Goal: Information Seeking & Learning: Learn about a topic

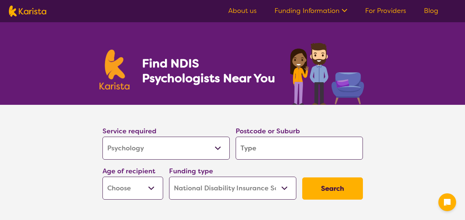
select select "Psychology"
select select "NDIS"
select select "Psychology"
select select "NDIS"
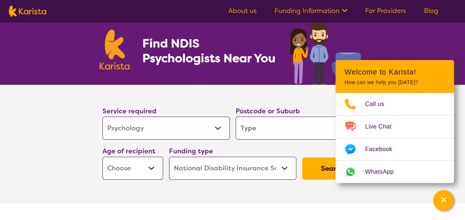
scroll to position [20, 0]
click at [204, 124] on select "Allied Health Assistant Assessment (ADHD or Autism) Behaviour support Counselli…" at bounding box center [166, 128] width 127 height 23
click at [36, 161] on section "Service required Allied Health Assistant Assessment (ADHD or Autism) Behaviour …" at bounding box center [232, 144] width 465 height 118
click at [292, 132] on input "search" at bounding box center [299, 128] width 127 height 23
type input "4"
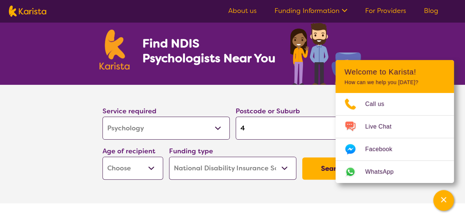
type input "4"
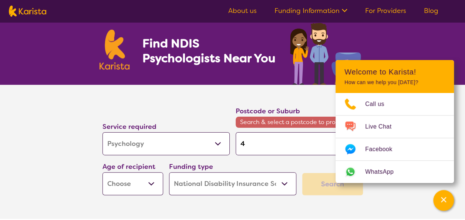
type input "40"
type input "401"
type input "4018"
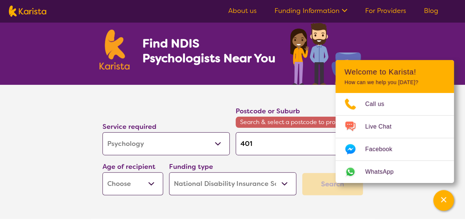
type input "4018"
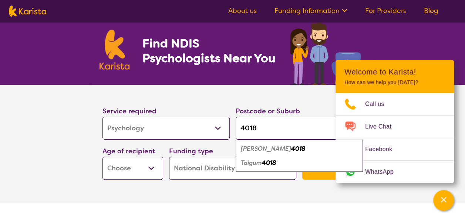
type input "4018"
click at [279, 152] on div "Fitzgibbon 4018" at bounding box center [299, 149] width 120 height 14
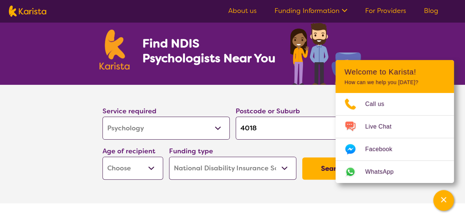
click at [152, 169] on select "Early Childhood - 0 to 9 Child - 10 to 11 Adolescent - 12 to 17 Adult - 18 to 6…" at bounding box center [133, 168] width 61 height 23
select select "EC"
click at [103, 157] on select "Early Childhood - 0 to 9 Child - 10 to 11 Adolescent - 12 to 17 Adult - 18 to 6…" at bounding box center [133, 168] width 61 height 23
select select "EC"
click at [318, 170] on button "Search" at bounding box center [332, 168] width 61 height 22
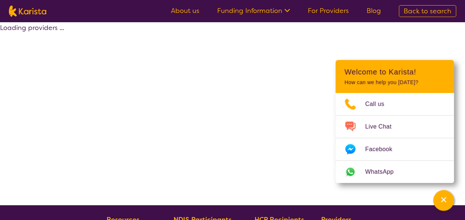
select select "by_score"
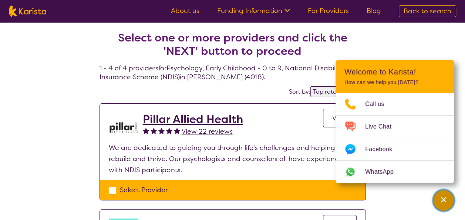
click at [447, 202] on icon "Channel Menu" at bounding box center [443, 199] width 7 height 7
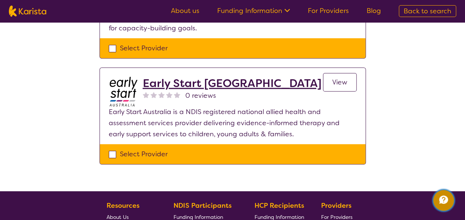
scroll to position [344, 0]
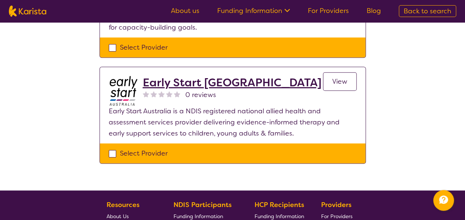
click at [221, 87] on h2 "Early Start [GEOGRAPHIC_DATA]" at bounding box center [232, 82] width 179 height 13
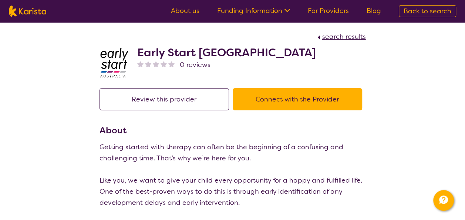
click at [221, 63] on div "0 reviews" at bounding box center [226, 64] width 179 height 11
click at [325, 99] on button "Connect with the Provider" at bounding box center [298, 99] width 130 height 22
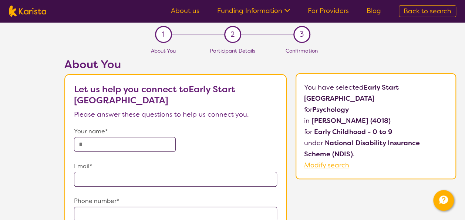
click at [225, 115] on p "Please answer these questions to help us connect you." at bounding box center [175, 114] width 203 height 11
click at [235, 39] on div "2" at bounding box center [232, 34] width 17 height 17
click at [270, 13] on link "Funding Information" at bounding box center [253, 10] width 73 height 9
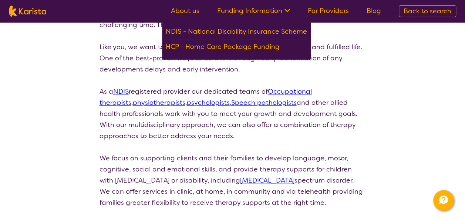
scroll to position [134, 0]
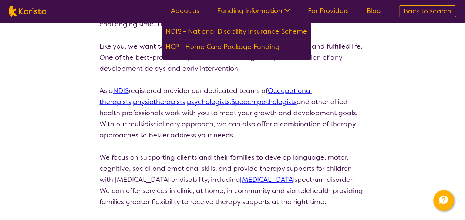
click at [187, 105] on link "psychologists" at bounding box center [208, 101] width 43 height 9
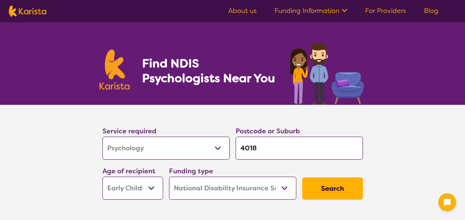
select select "Psychology"
select select "EC"
select select "NDIS"
select select "Psychology"
select select "EC"
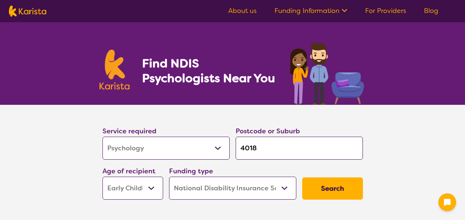
select select "NDIS"
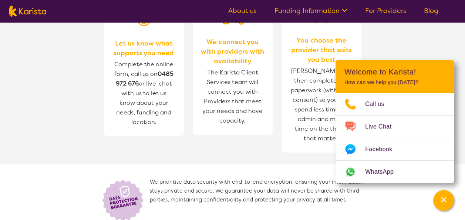
scroll to position [893, 0]
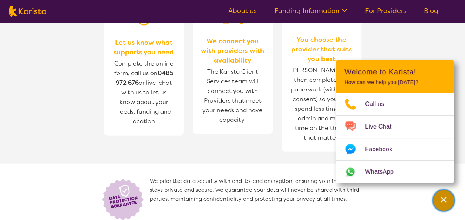
click at [441, 198] on icon "Channel Menu" at bounding box center [443, 199] width 7 height 7
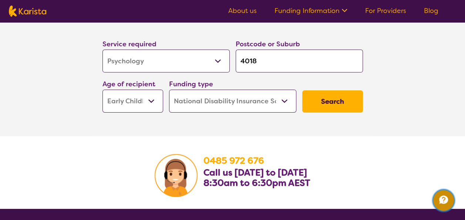
scroll to position [1138, 0]
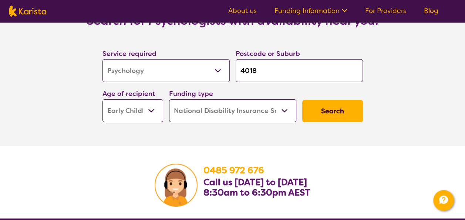
click at [344, 103] on button "Search" at bounding box center [332, 111] width 61 height 22
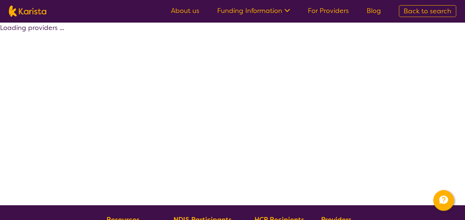
select select "by_score"
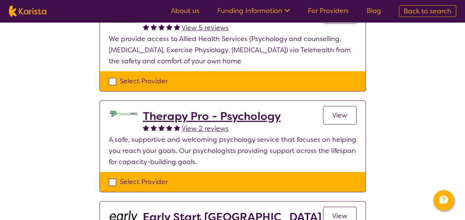
scroll to position [212, 0]
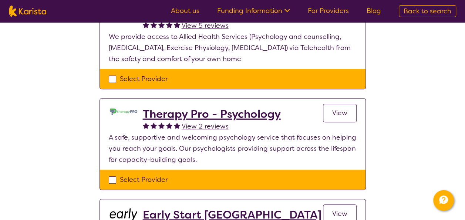
click at [275, 114] on h2 "Therapy Pro - Psychology" at bounding box center [212, 113] width 138 height 13
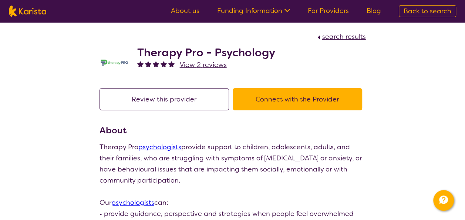
click at [312, 157] on p "Therapy Pro psychologists provide support to children, adolescents, adults, and…" at bounding box center [233, 163] width 266 height 44
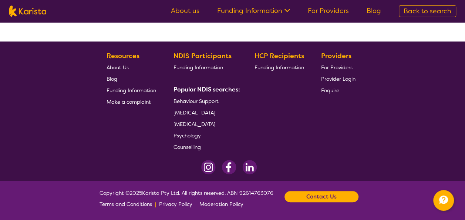
select select "by_score"
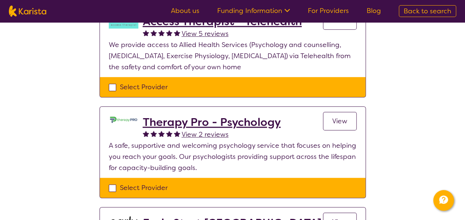
scroll to position [0, 0]
